Goal: Task Accomplishment & Management: Manage account settings

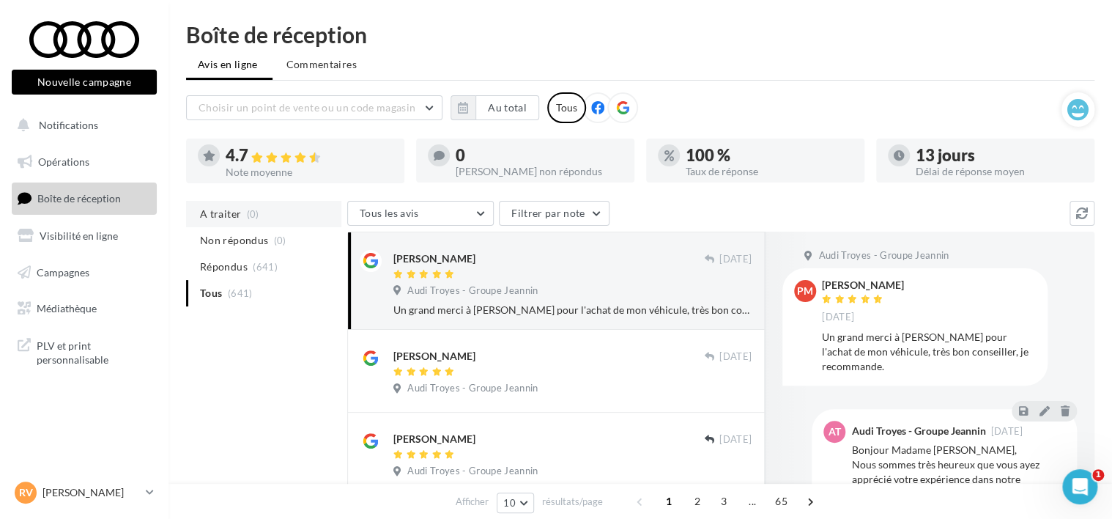
click at [242, 206] on li "A traiter (0)" at bounding box center [263, 214] width 155 height 26
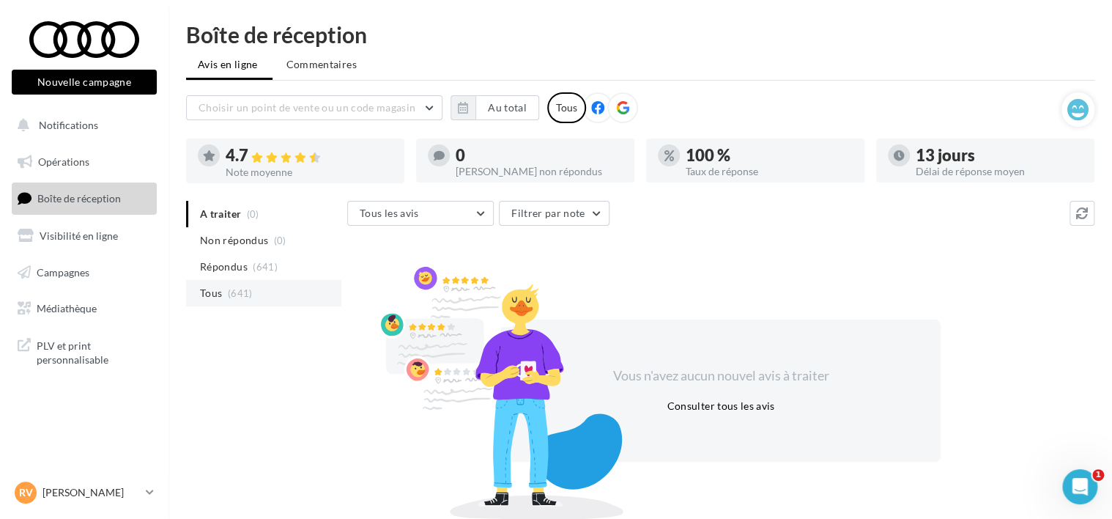
click at [228, 292] on span "(641)" at bounding box center [240, 293] width 25 height 12
click at [234, 297] on span "(641)" at bounding box center [240, 293] width 25 height 12
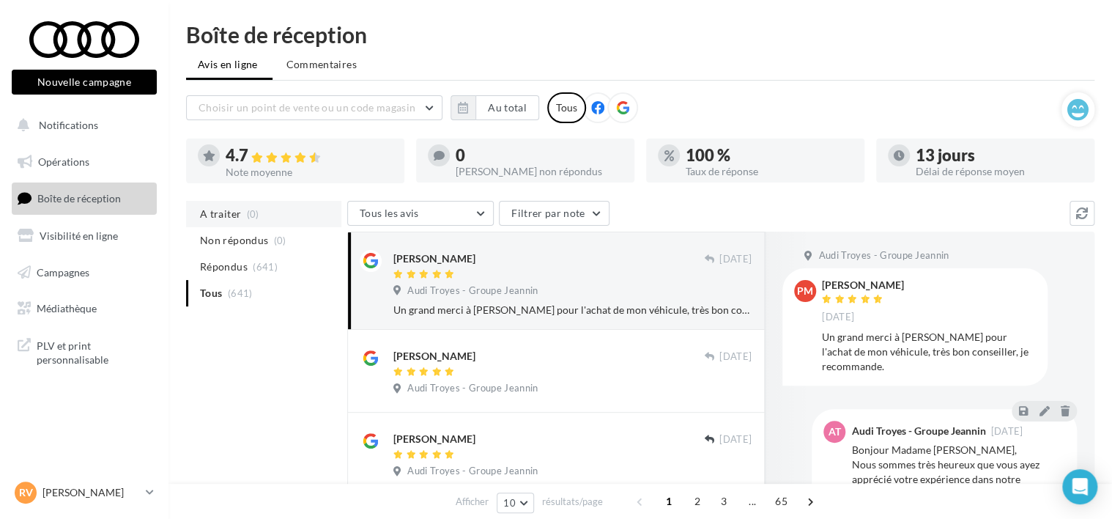
click at [229, 216] on span "A traiter" at bounding box center [220, 214] width 41 height 15
